Goal: Information Seeking & Learning: Learn about a topic

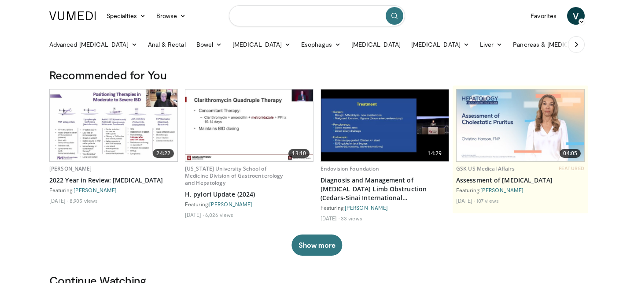
click at [287, 18] on input "Search topics, interventions" at bounding box center [317, 15] width 176 height 21
type input "******"
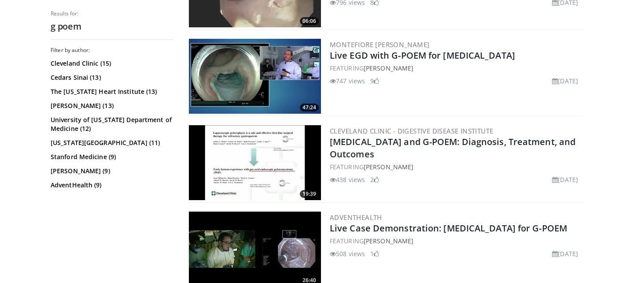
scroll to position [578, 0]
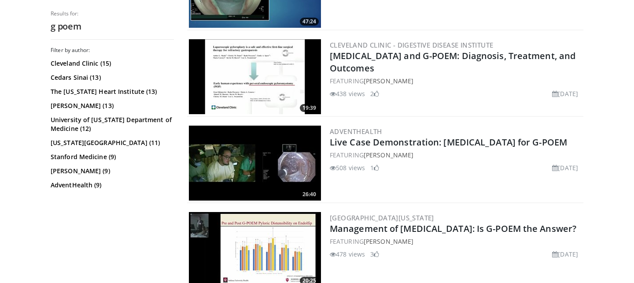
click at [280, 159] on img at bounding box center [255, 163] width 132 height 75
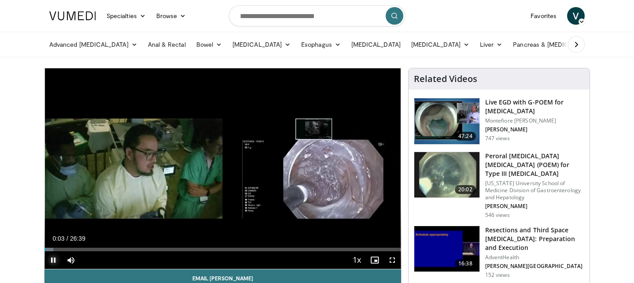
click at [54, 259] on span "Video Player" at bounding box center [53, 260] width 18 height 18
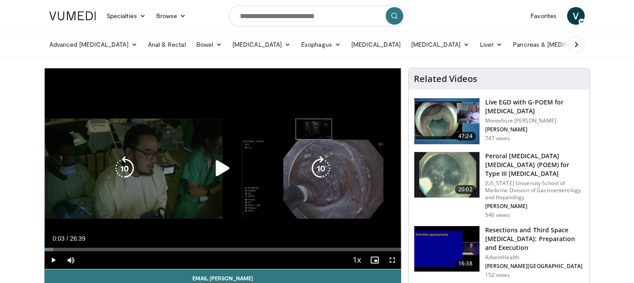
click at [220, 170] on icon "Video Player" at bounding box center [222, 168] width 25 height 25
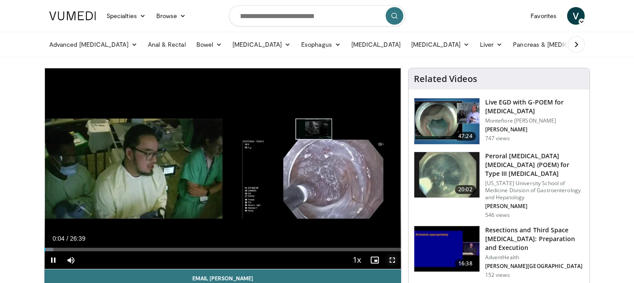
click at [393, 260] on span "Video Player" at bounding box center [393, 260] width 18 height 18
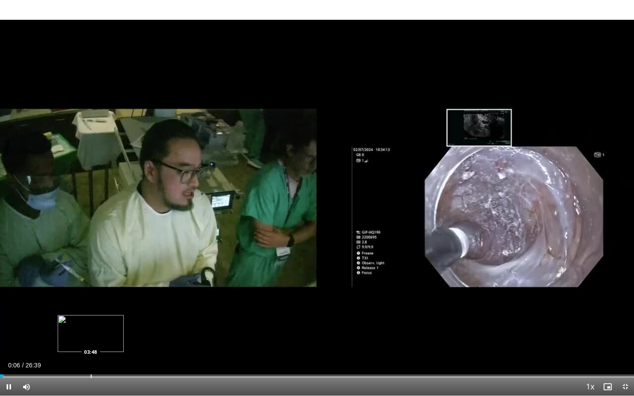
click at [91, 282] on div "Progress Bar" at bounding box center [91, 377] width 1 height 4
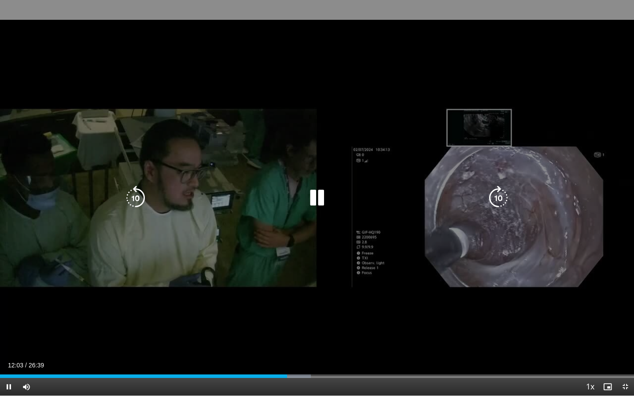
click at [229, 282] on div "10 seconds Tap to unmute" at bounding box center [317, 198] width 634 height 396
click at [316, 205] on icon "Video Player" at bounding box center [317, 198] width 25 height 25
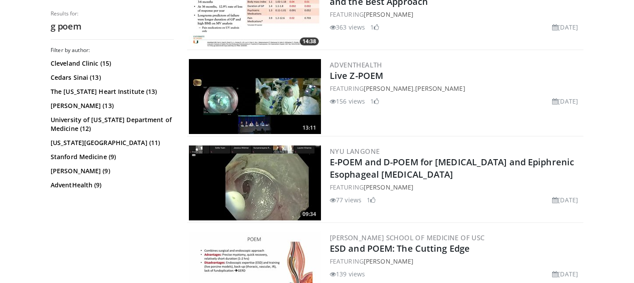
scroll to position [1278, 0]
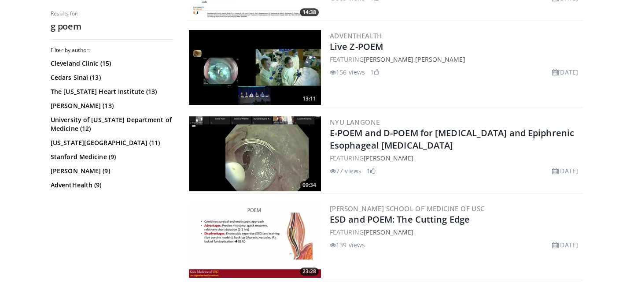
click at [267, 152] on img at bounding box center [255, 153] width 132 height 75
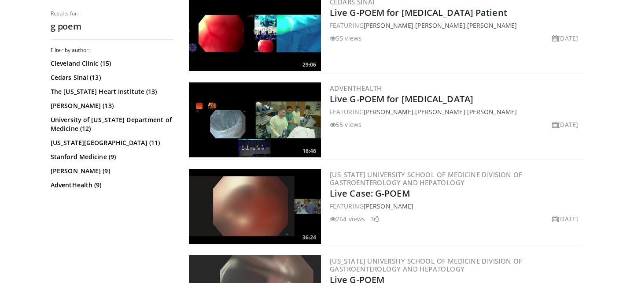
scroll to position [0, 0]
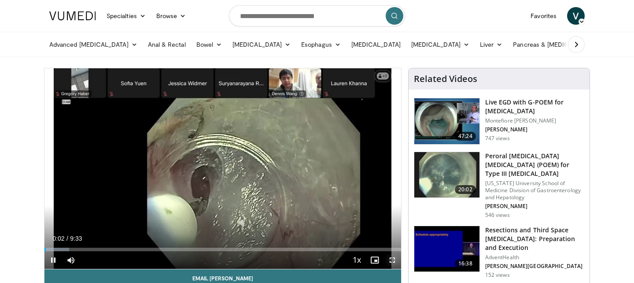
click at [388, 258] on span "Video Player" at bounding box center [393, 260] width 18 height 18
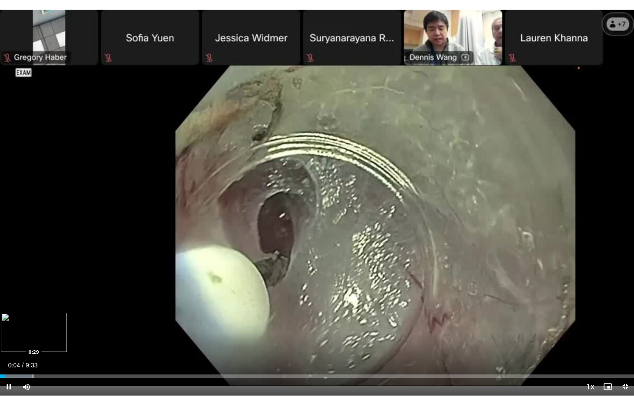
click at [32, 282] on div "Loaded : 5.23% 0:04 0:29" at bounding box center [317, 374] width 634 height 8
click at [81, 282] on div "Progress Bar" at bounding box center [81, 377] width 1 height 4
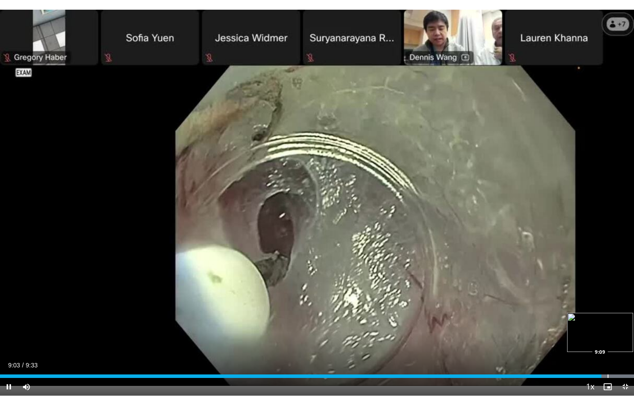
click at [608, 282] on div "Loaded : 100.00% 9:03 9:09" at bounding box center [317, 374] width 634 height 8
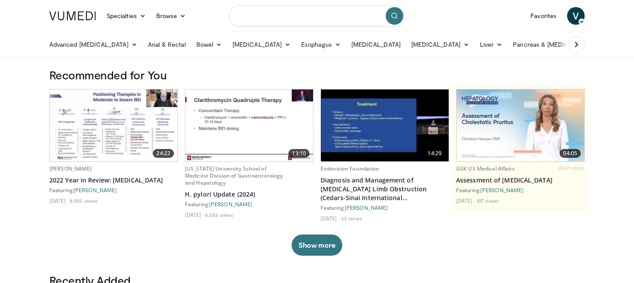
click at [267, 18] on input "Search topics, interventions" at bounding box center [317, 15] width 176 height 21
type input "**********"
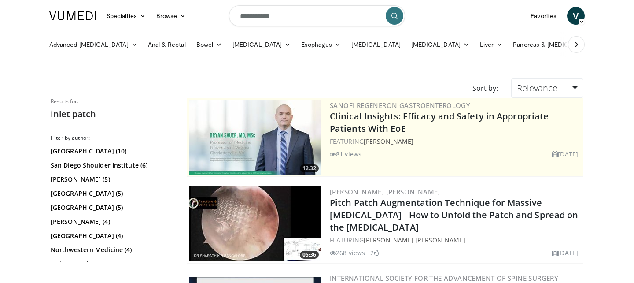
click at [74, 15] on img at bounding box center [72, 15] width 47 height 9
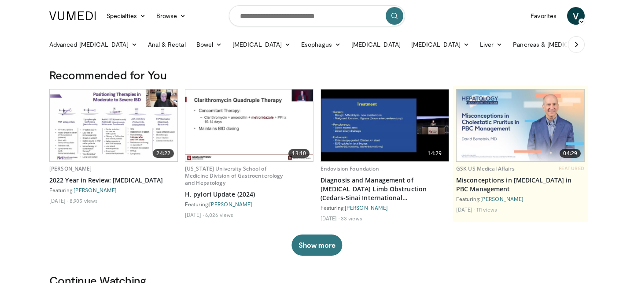
click at [376, 124] on img at bounding box center [385, 125] width 128 height 72
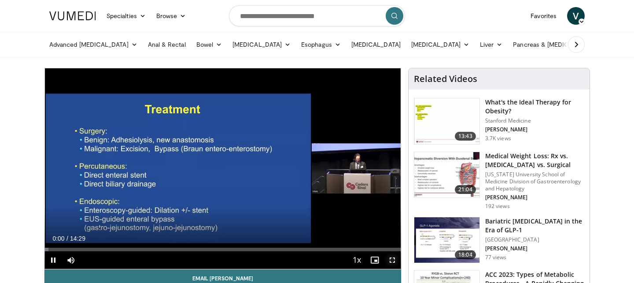
click at [397, 260] on span "Video Player" at bounding box center [393, 260] width 18 height 18
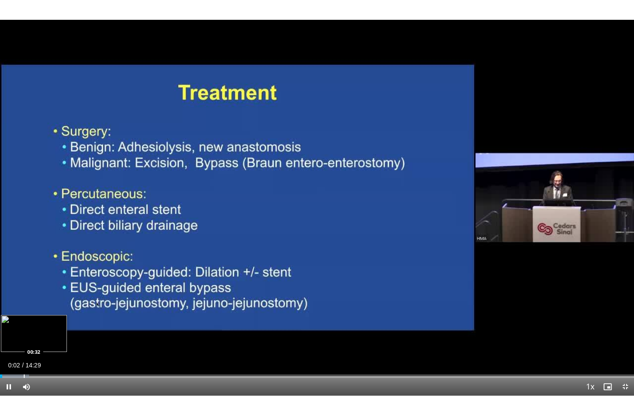
click at [23, 282] on div "Loaded : 4.56% 00:02 00:32" at bounding box center [317, 374] width 634 height 8
click at [41, 282] on div "Progress Bar" at bounding box center [41, 377] width 1 height 4
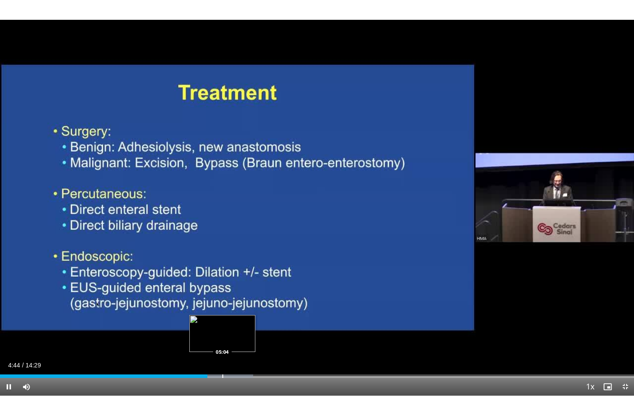
click at [222, 282] on div "Loaded : 39.94% 04:44 05:04" at bounding box center [317, 374] width 634 height 8
click at [244, 282] on div "Progress Bar" at bounding box center [244, 377] width 1 height 4
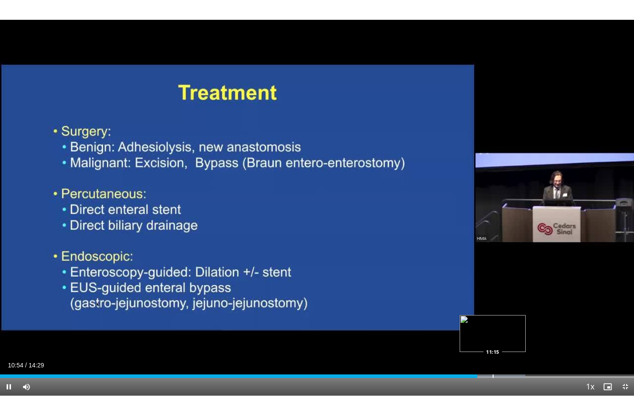
click at [492, 282] on div "Progress Bar" at bounding box center [490, 377] width 70 height 4
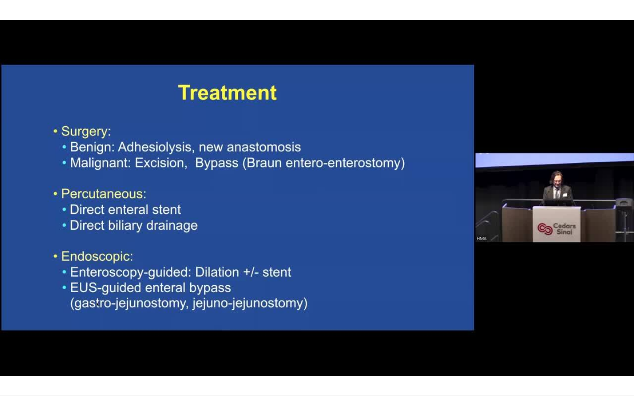
click at [507, 282] on div "10 seconds Tap to unmute" at bounding box center [317, 198] width 634 height 396
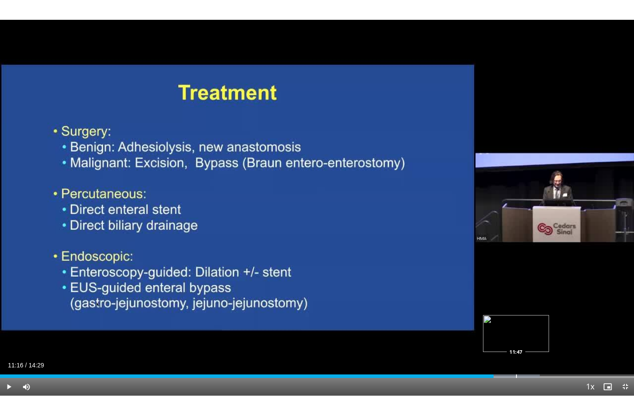
click at [516, 282] on div "Progress Bar" at bounding box center [516, 377] width 1 height 4
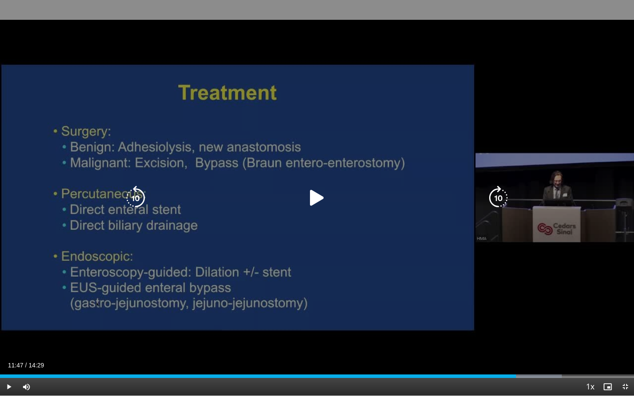
click at [379, 227] on div "10 seconds Tap to unmute" at bounding box center [317, 198] width 634 height 396
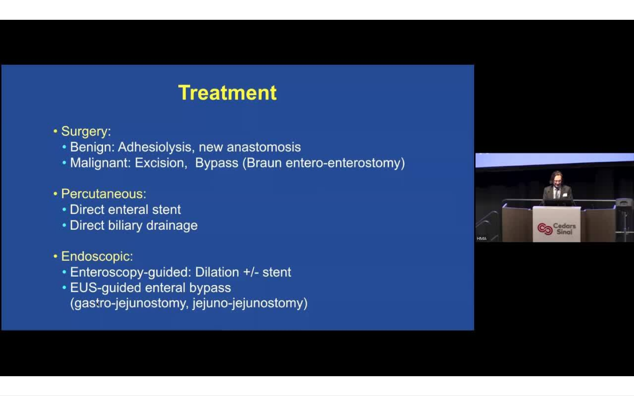
click at [554, 282] on div "10 seconds Tap to unmute" at bounding box center [317, 198] width 634 height 396
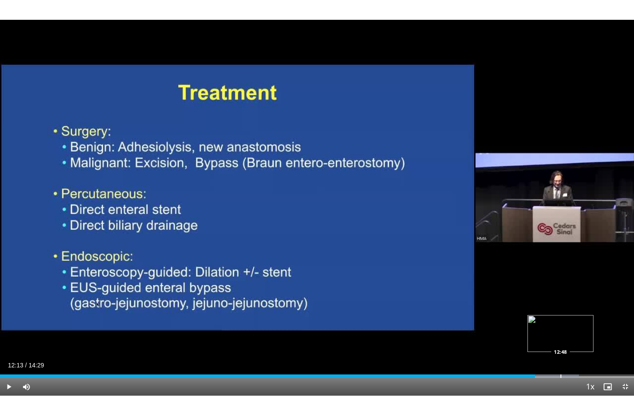
click at [561, 282] on div "Progress Bar" at bounding box center [561, 377] width 1 height 4
click at [585, 282] on div "Progress Bar" at bounding box center [585, 377] width 1 height 4
click at [605, 282] on div "Loaded : 99.29% 13:22 13:48" at bounding box center [317, 374] width 634 height 8
click at [620, 282] on div "Loaded : 100.00% 13:48 14:09" at bounding box center [317, 374] width 634 height 8
click at [627, 282] on span "Video Player" at bounding box center [626, 387] width 18 height 18
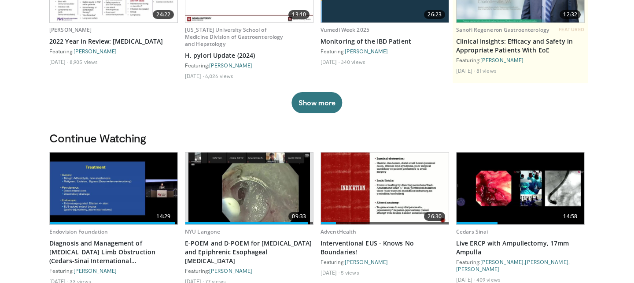
scroll to position [218, 0]
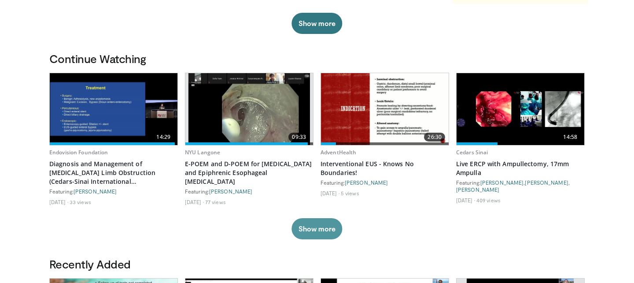
click at [326, 225] on button "Show more" at bounding box center [317, 228] width 51 height 21
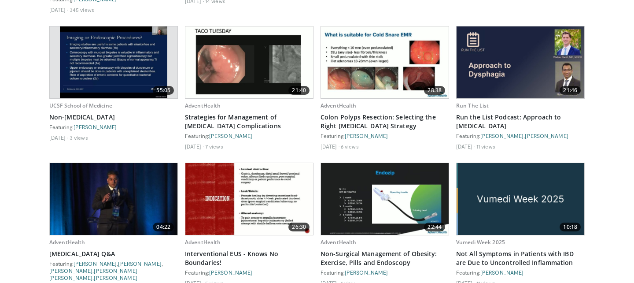
scroll to position [736, 0]
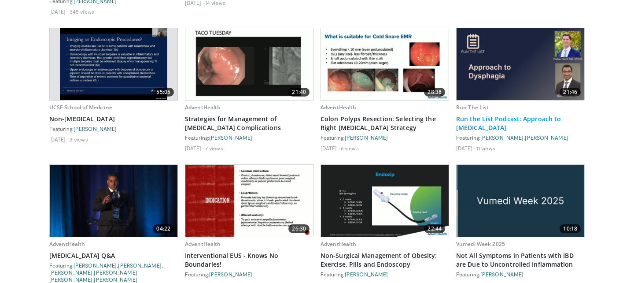
click at [465, 116] on link "Run the List Podcast: Approach to [MEDICAL_DATA]" at bounding box center [520, 123] width 129 height 18
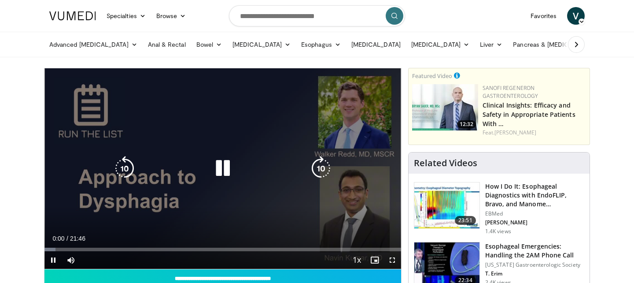
scroll to position [14, 0]
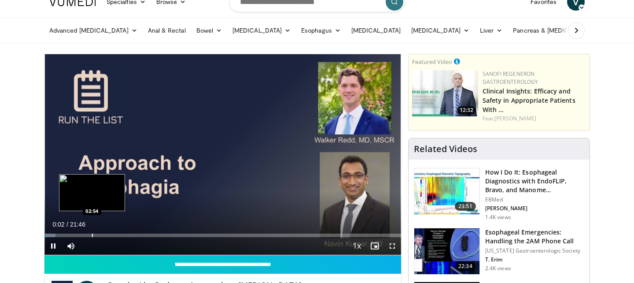
click at [92, 233] on div "Progress Bar" at bounding box center [92, 235] width 1 height 4
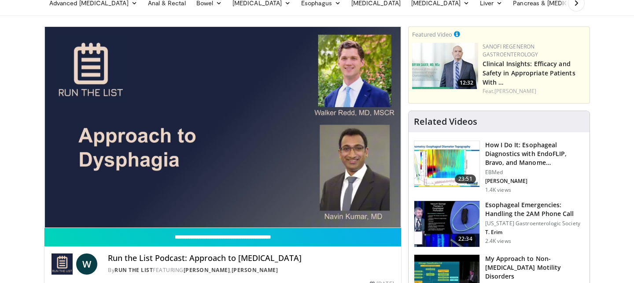
scroll to position [39, 0]
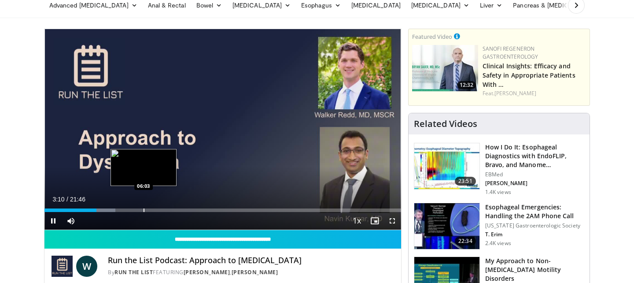
click at [144, 209] on div "Progress Bar" at bounding box center [144, 210] width 1 height 4
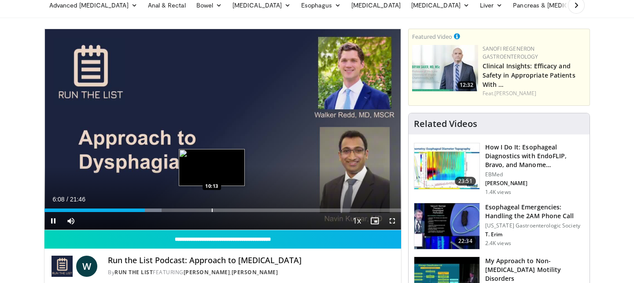
click at [212, 210] on div "Progress Bar" at bounding box center [212, 210] width 1 height 4
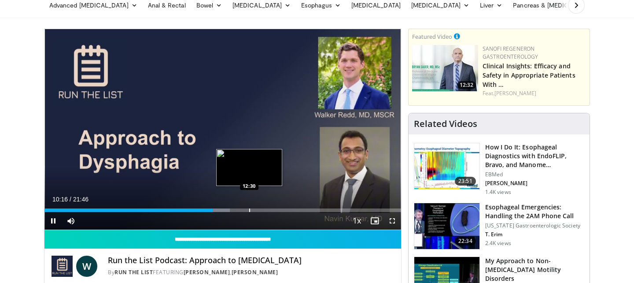
click at [249, 208] on div "Progress Bar" at bounding box center [249, 210] width 1 height 4
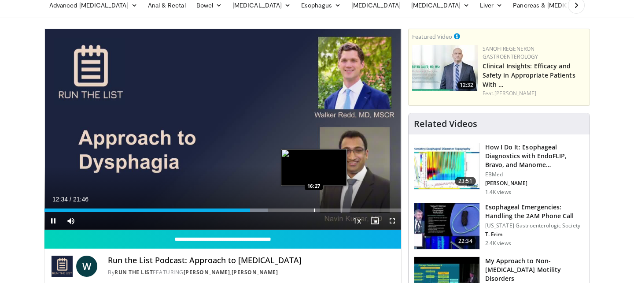
click at [314, 210] on div "Progress Bar" at bounding box center [314, 210] width 1 height 4
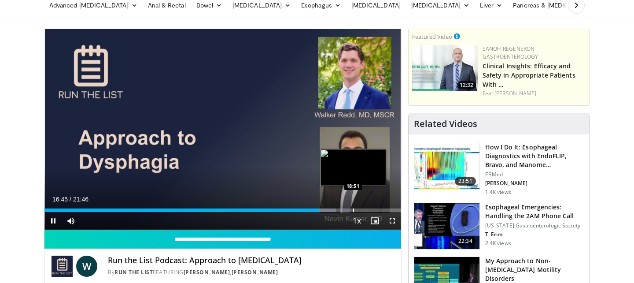
click at [353, 209] on div "Progress Bar" at bounding box center [353, 210] width 1 height 4
